Goal: Task Accomplishment & Management: Manage account settings

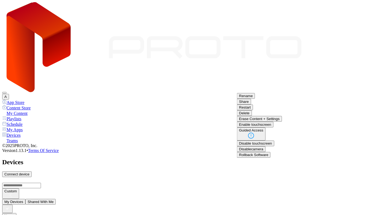
click at [252, 116] on button "Delete" at bounding box center [244, 113] width 15 height 6
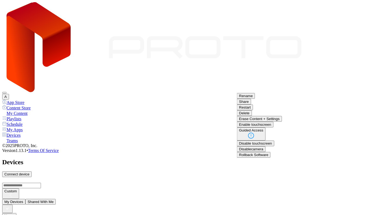
scroll to position [75, 0]
click at [271, 158] on button "Rollback Software" at bounding box center [254, 155] width 34 height 6
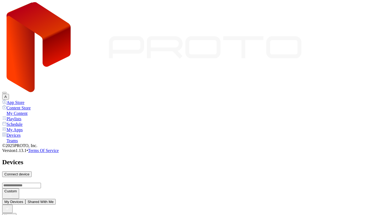
scroll to position [0, 0]
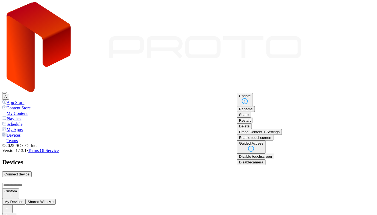
click at [252, 129] on button "Delete" at bounding box center [244, 126] width 15 height 6
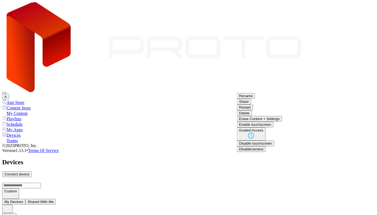
scroll to position [57, 0]
click at [252, 116] on button "Delete" at bounding box center [244, 113] width 15 height 6
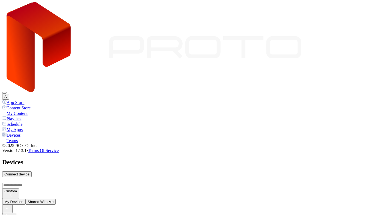
scroll to position [0, 0]
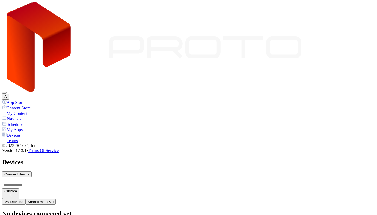
type input "*"
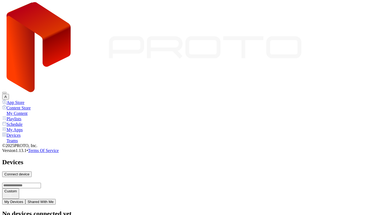
type input "*"
click at [29, 172] on div "Connect device" at bounding box center [16, 174] width 25 height 4
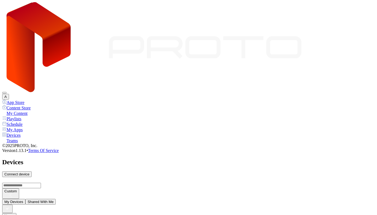
type input "*"
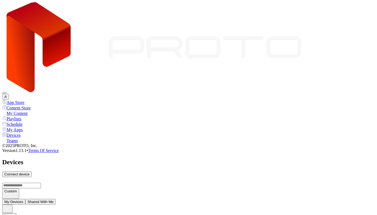
type input "*"
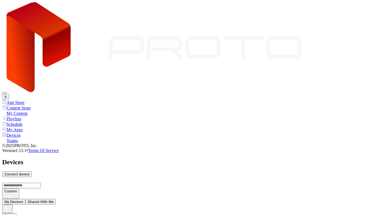
click at [29, 127] on div "My Apps" at bounding box center [188, 129] width 373 height 5
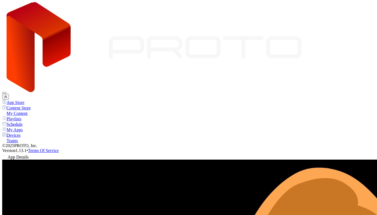
click at [20, 121] on div "Schedule" at bounding box center [188, 123] width 373 height 5
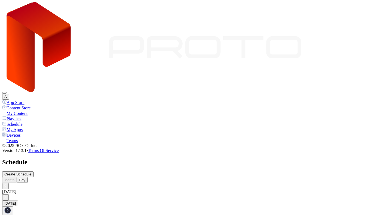
click at [20, 116] on div "Playlists" at bounding box center [188, 118] width 373 height 5
click at [8, 153] on icon at bounding box center [4, 155] width 5 height 5
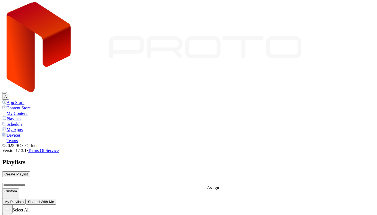
click at [16, 111] on div "My Content" at bounding box center [188, 113] width 373 height 5
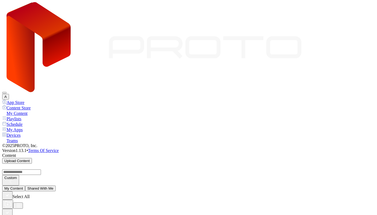
click at [26, 132] on div "Devices" at bounding box center [188, 134] width 373 height 5
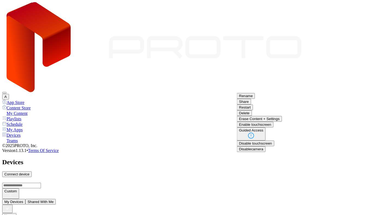
click at [282, 122] on button "Erase Content + Settings" at bounding box center [259, 119] width 45 height 6
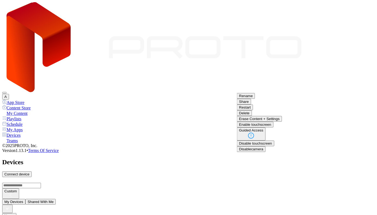
click at [282, 122] on button "Erase Content + Settings" at bounding box center [259, 119] width 45 height 6
